Goal: Information Seeking & Learning: Learn about a topic

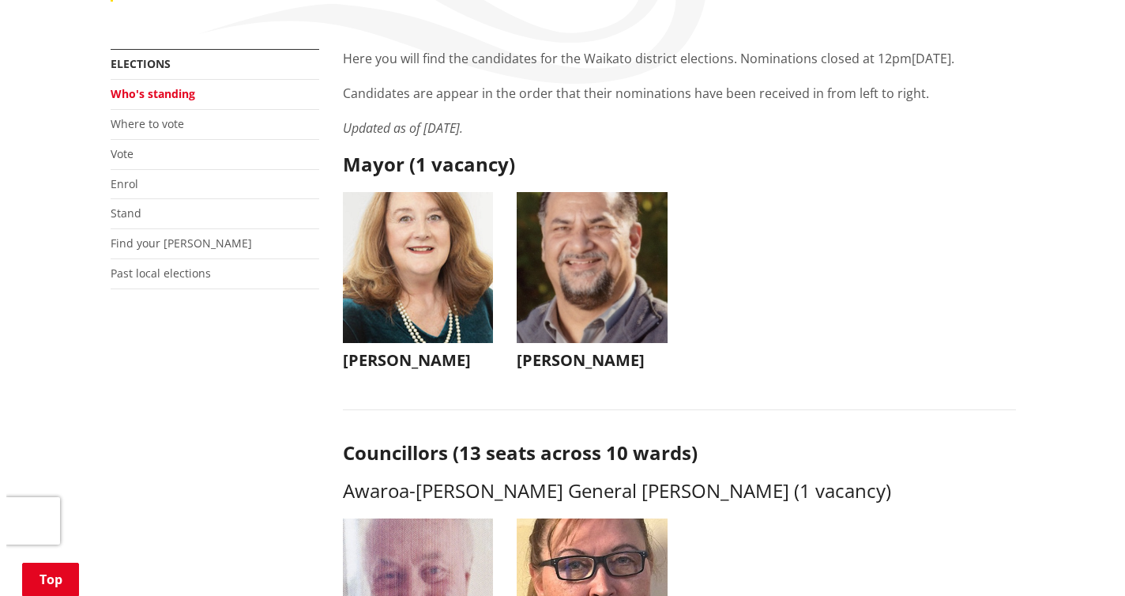
scroll to position [339, 0]
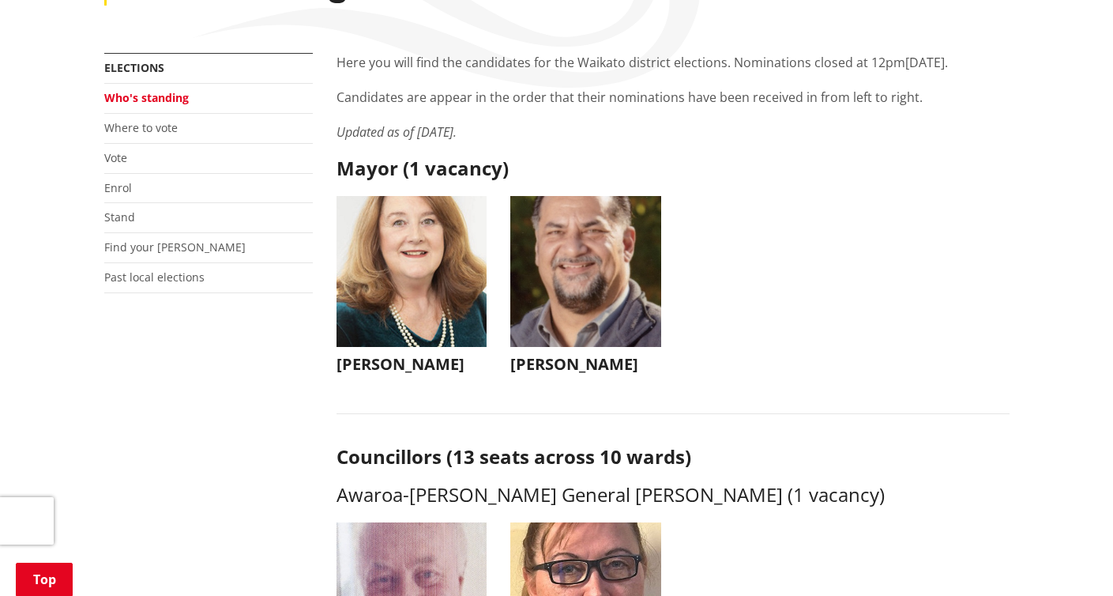
click at [407, 355] on h3 "[PERSON_NAME]" at bounding box center [412, 364] width 151 height 19
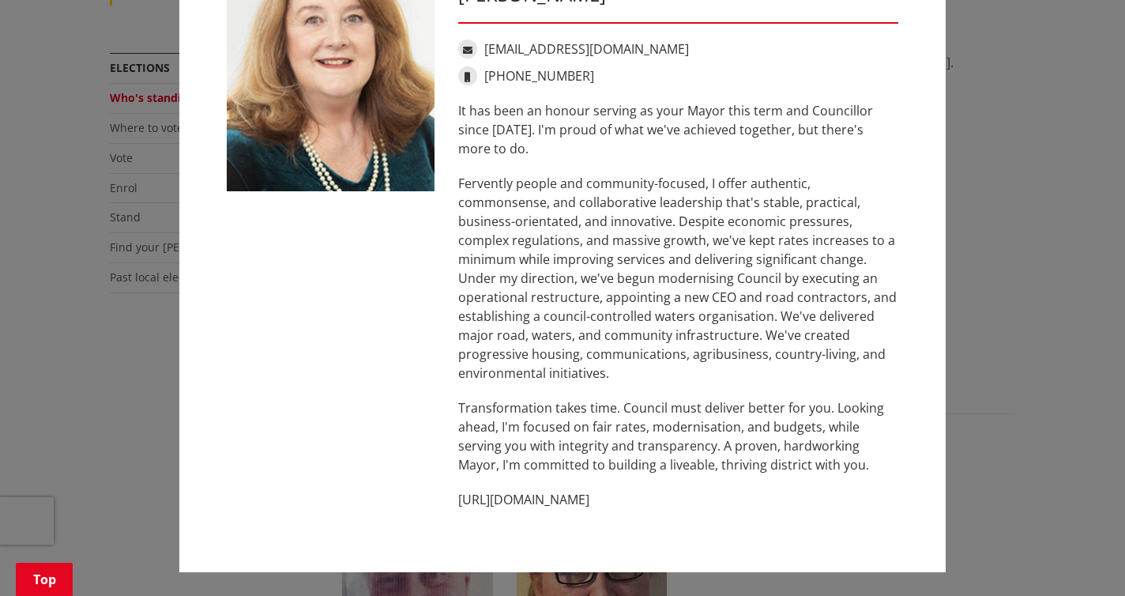
scroll to position [87, 0]
drag, startPoint x: 626, startPoint y: 497, endPoint x: 471, endPoint y: 501, distance: 154.9
click at [458, 497] on p "[URL][DOMAIN_NAME]" at bounding box center [678, 500] width 440 height 19
copy p "[URL][DOMAIN_NAME]"
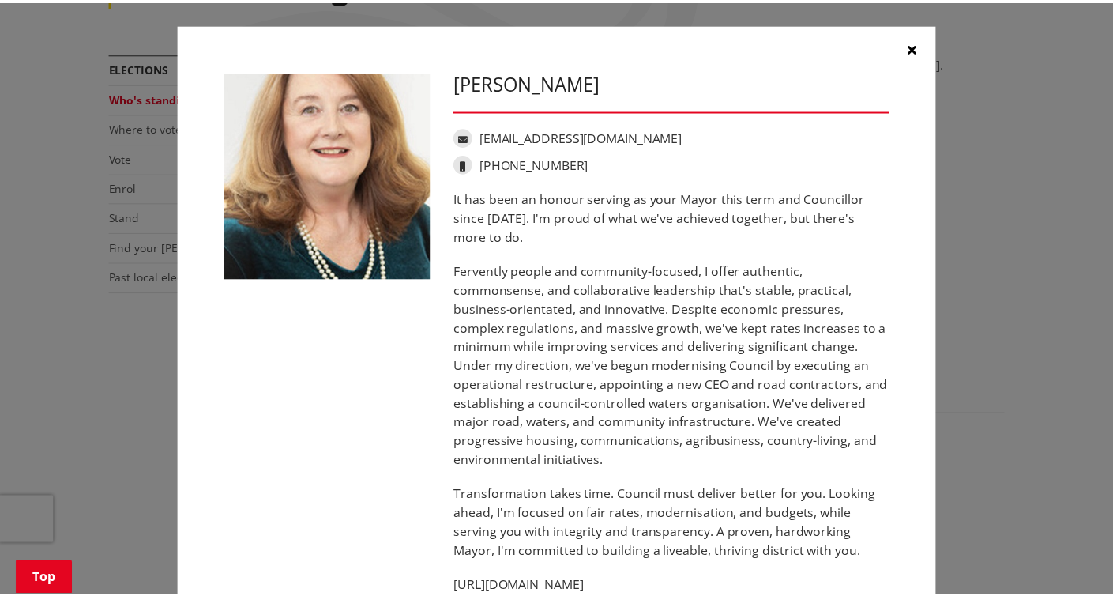
scroll to position [0, 0]
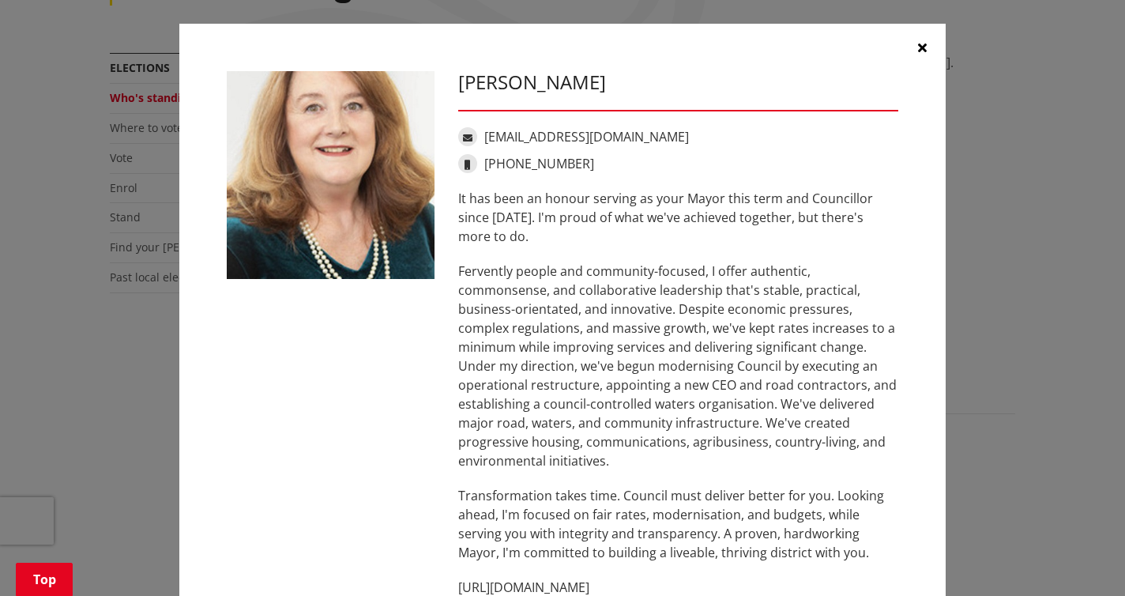
click at [918, 45] on icon "button" at bounding box center [922, 47] width 9 height 13
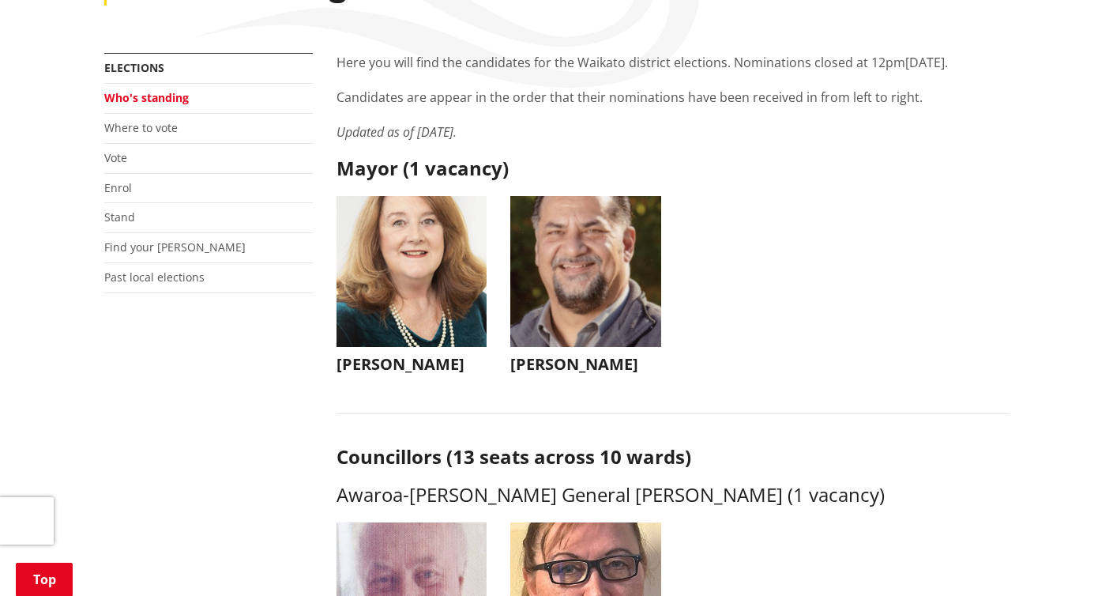
click at [554, 355] on h3 "[PERSON_NAME]" at bounding box center [586, 364] width 151 height 19
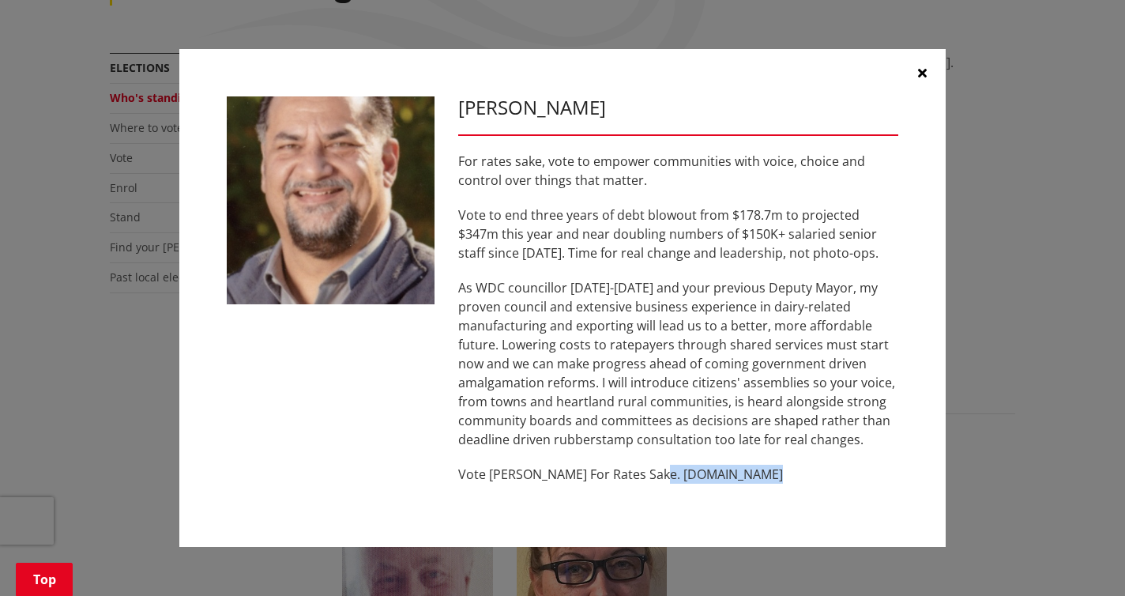
drag, startPoint x: 648, startPoint y: 473, endPoint x: 725, endPoint y: 476, distance: 76.7
click at [764, 478] on p "Vote [PERSON_NAME] For Rates Sake. [DOMAIN_NAME]" at bounding box center [678, 474] width 440 height 19
copy p "[DOMAIN_NAME]"
click at [921, 70] on icon "button" at bounding box center [922, 72] width 9 height 13
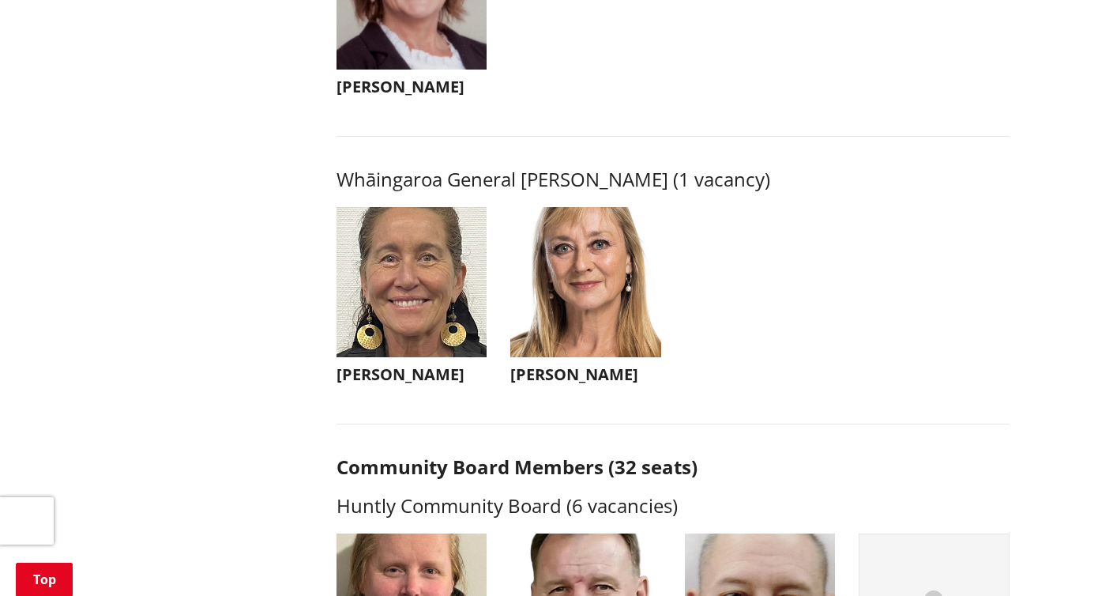
scroll to position [3759, 0]
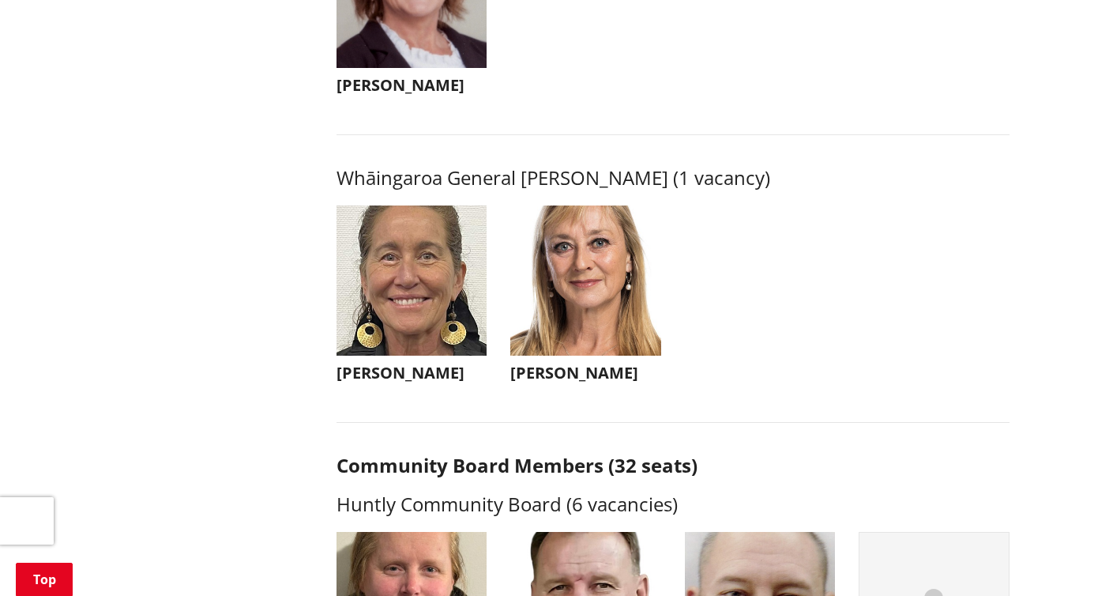
click at [413, 287] on img "button" at bounding box center [412, 280] width 151 height 151
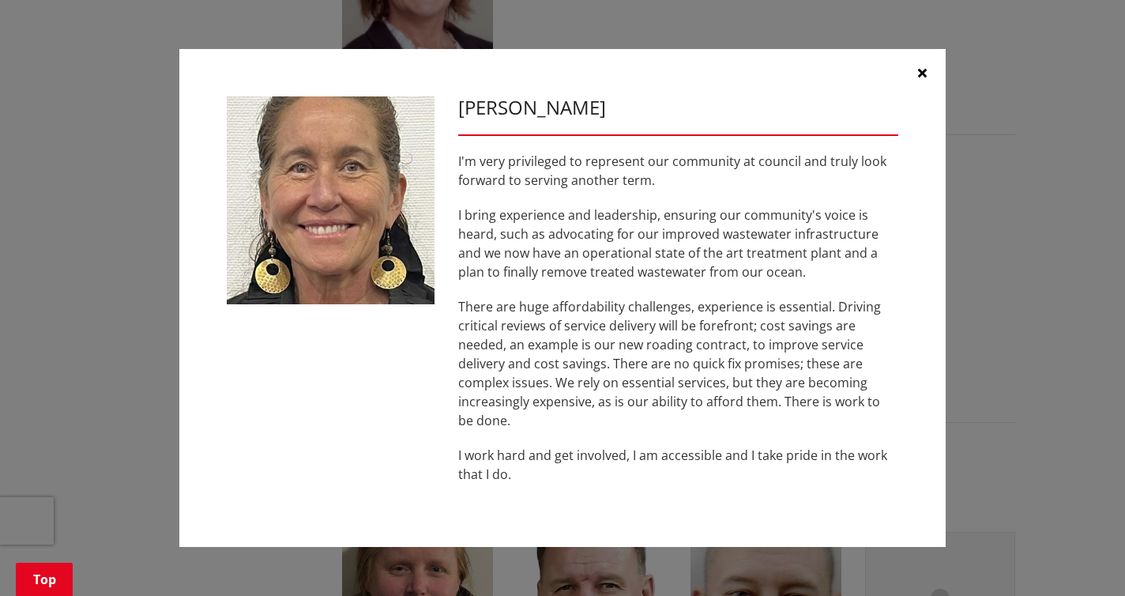
click at [923, 71] on icon "button" at bounding box center [922, 72] width 9 height 13
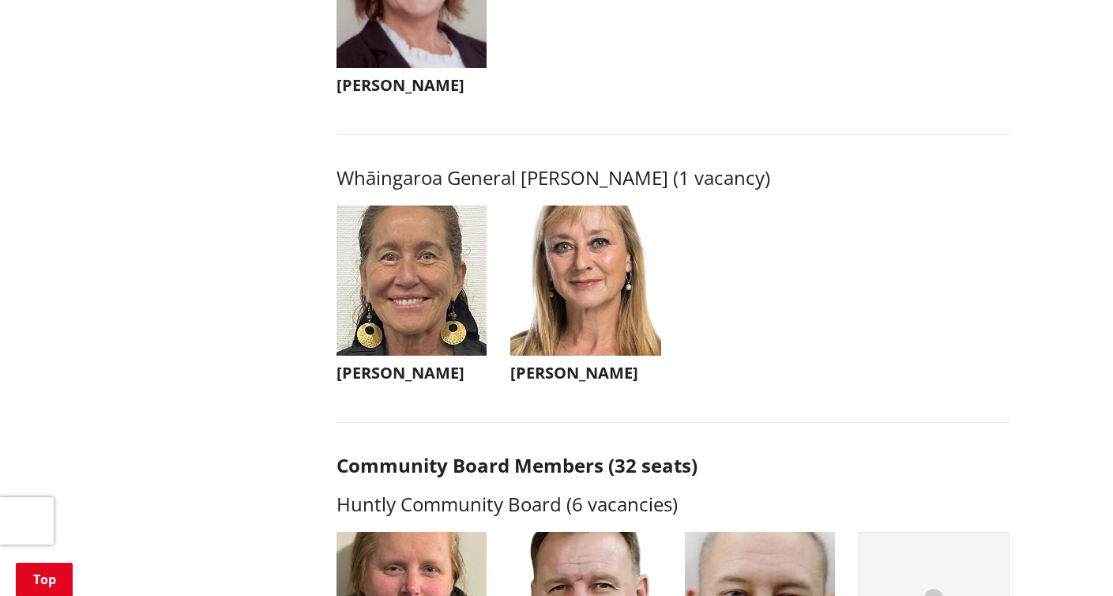
click at [569, 278] on img "button" at bounding box center [586, 280] width 151 height 151
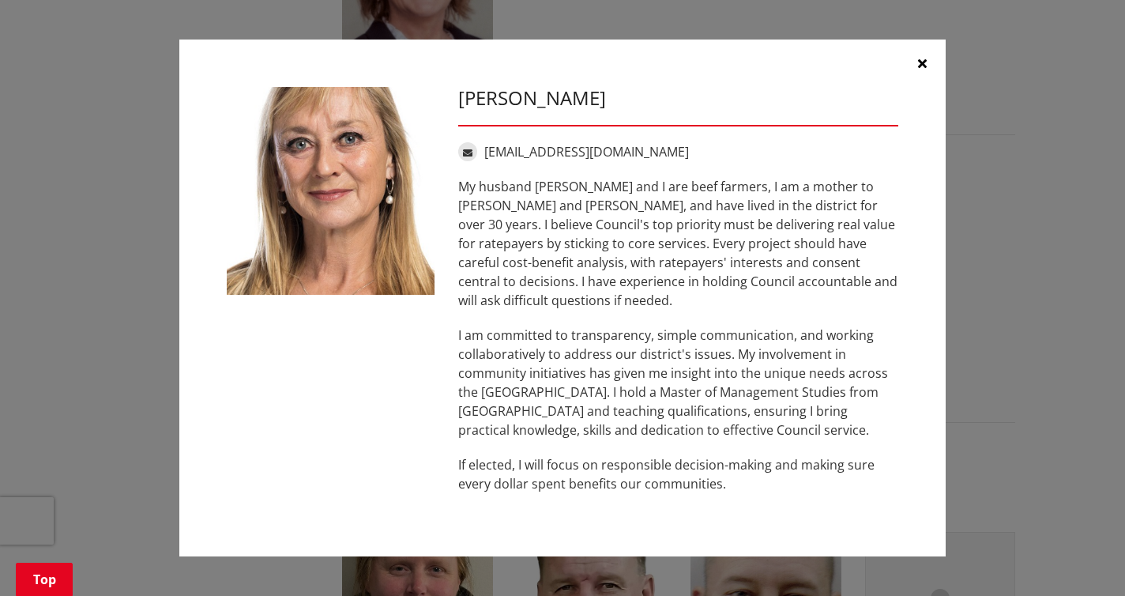
click at [921, 66] on button "button" at bounding box center [922, 63] width 47 height 47
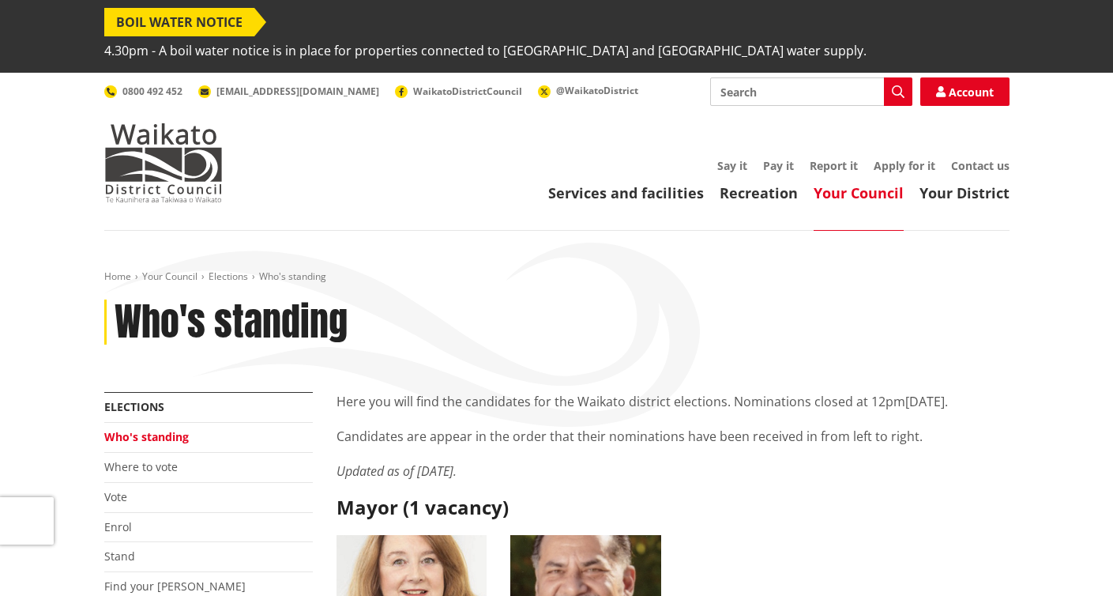
scroll to position [0, 0]
